Goal: Information Seeking & Learning: Learn about a topic

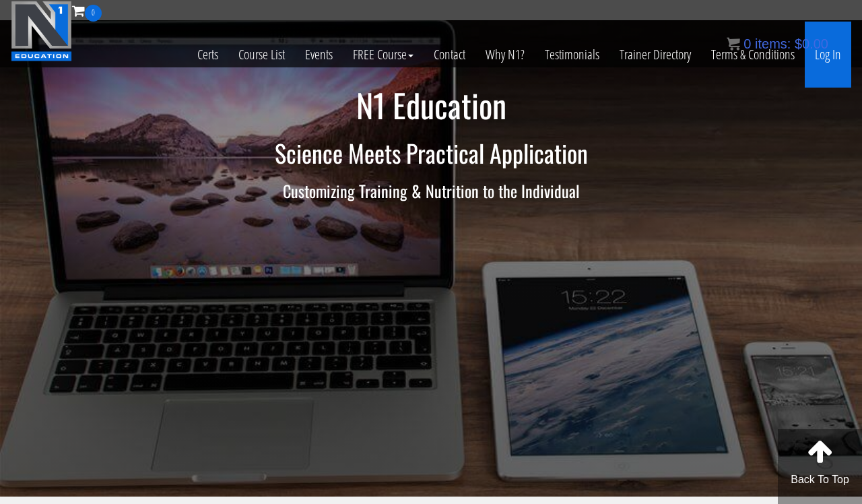
click at [827, 58] on link "Log In" at bounding box center [828, 55] width 46 height 66
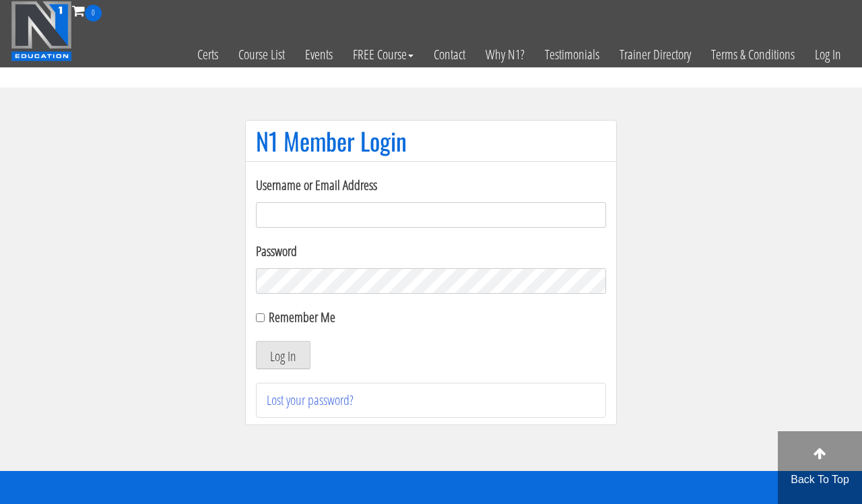
type input "acastore@gmail.com"
click at [298, 354] on button "Log In" at bounding box center [283, 355] width 55 height 28
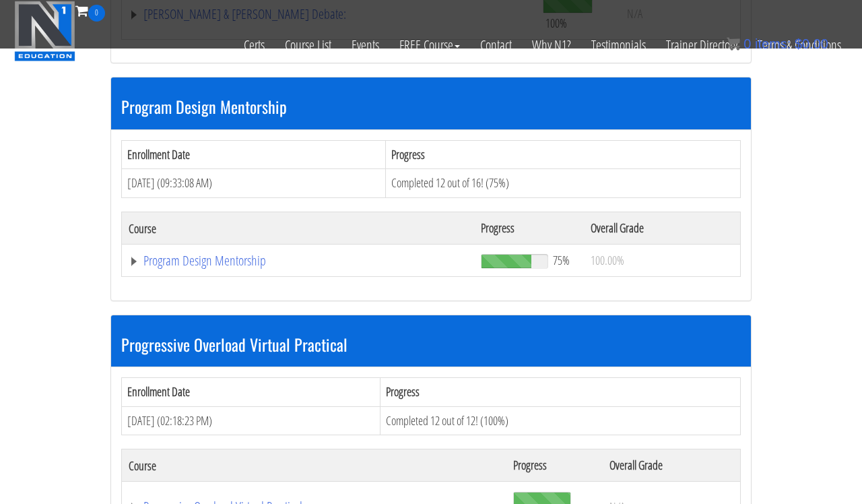
scroll to position [1629, 0]
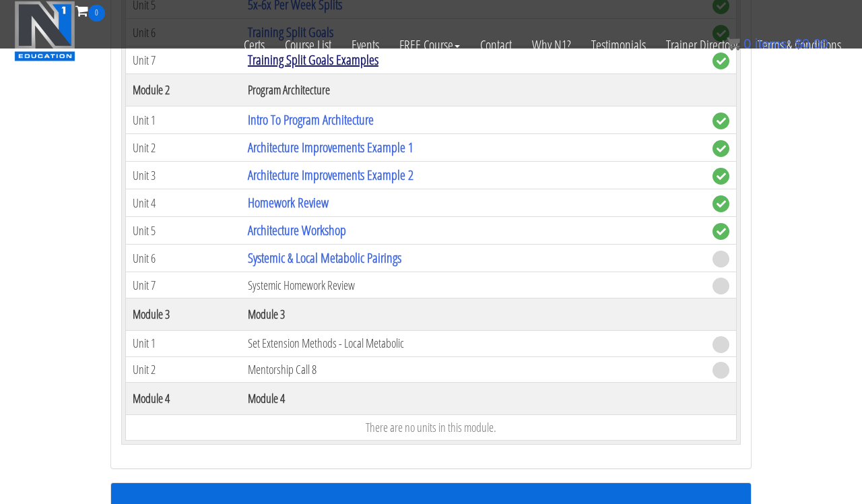
scroll to position [2067, 0]
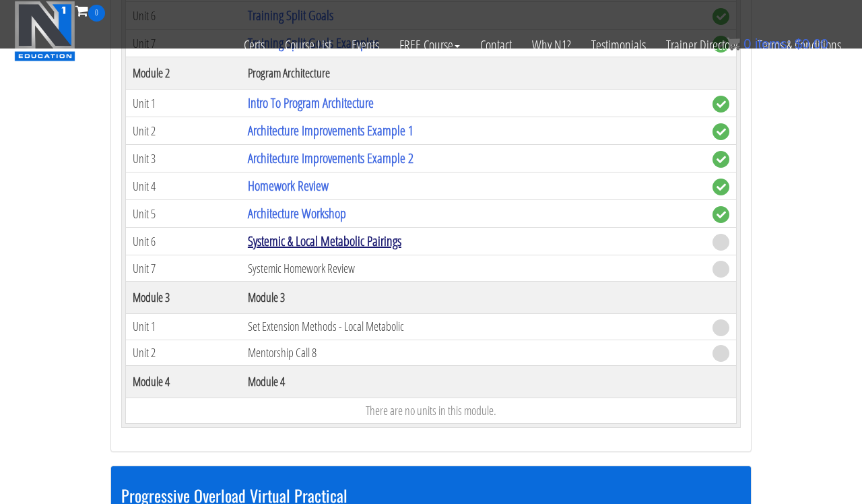
click at [304, 232] on link "Systemic & Local Metabolic Pairings" at bounding box center [325, 241] width 154 height 18
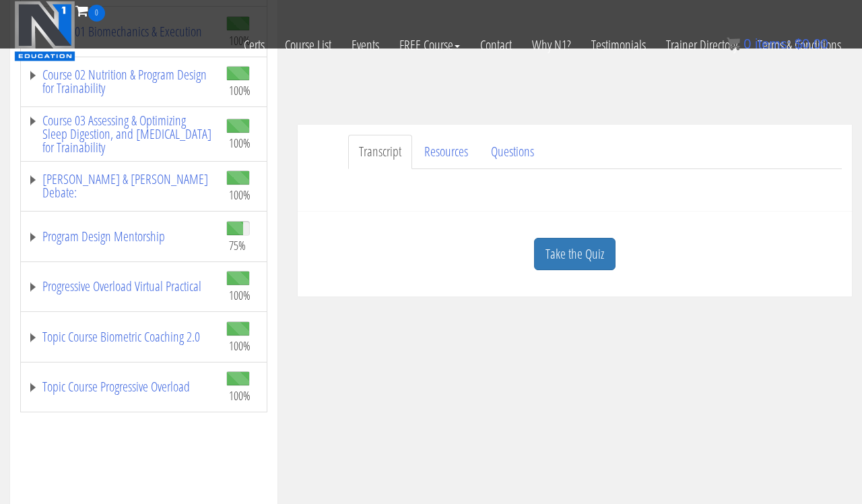
scroll to position [271, 0]
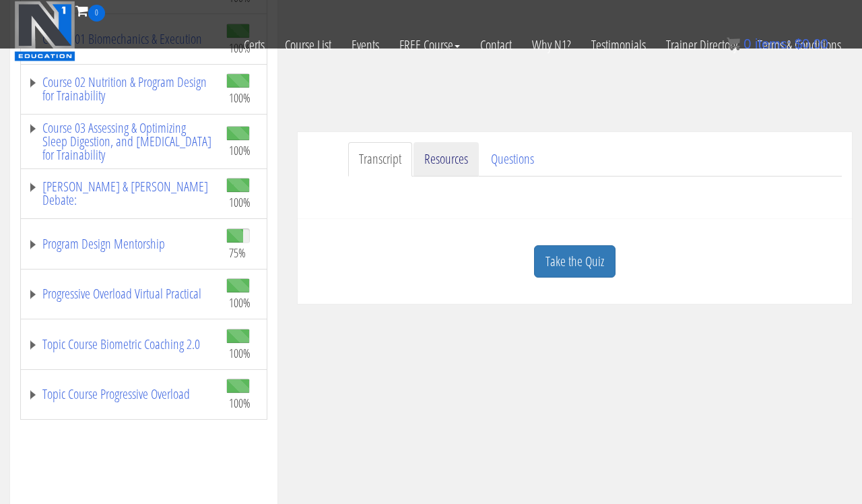
click at [451, 164] on link "Resources" at bounding box center [445, 159] width 65 height 34
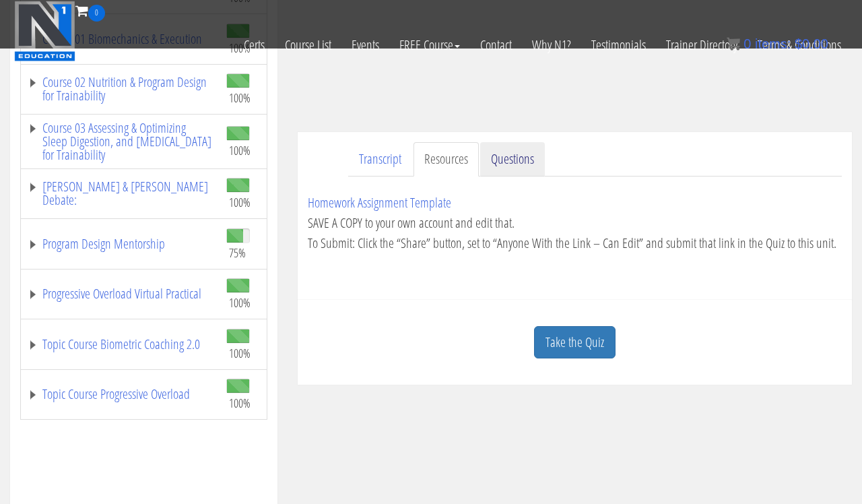
click at [509, 164] on link "Questions" at bounding box center [512, 159] width 65 height 34
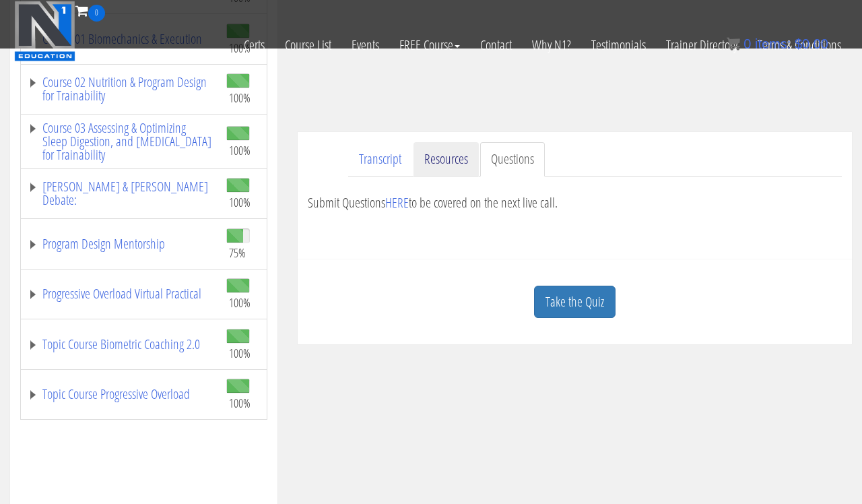
click at [443, 164] on link "Resources" at bounding box center [445, 159] width 65 height 34
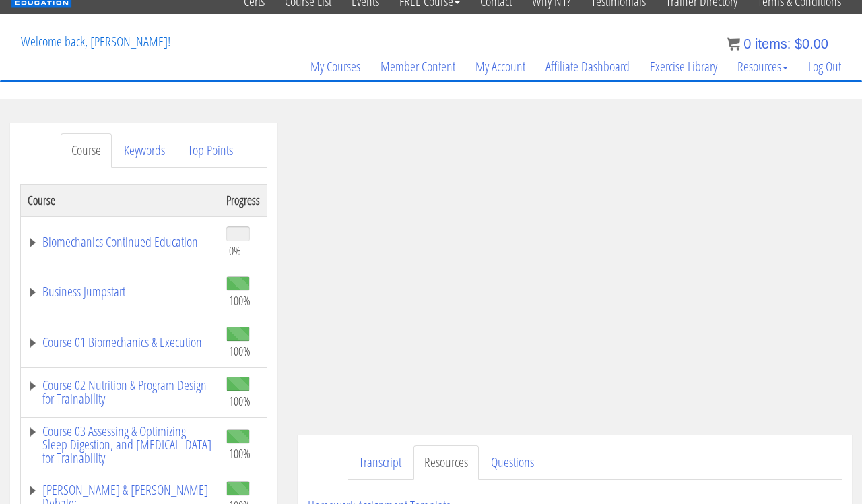
scroll to position [47, 0]
